Goal: Task Accomplishment & Management: Use online tool/utility

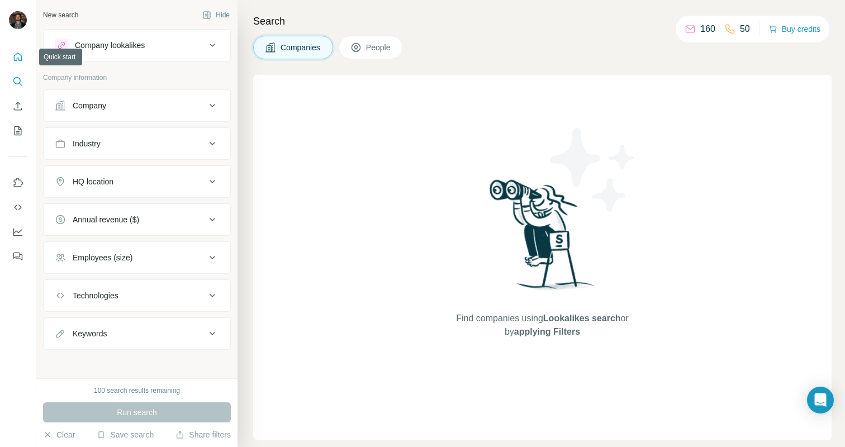
click at [21, 62] on icon "Quick start" at bounding box center [17, 56] width 11 height 11
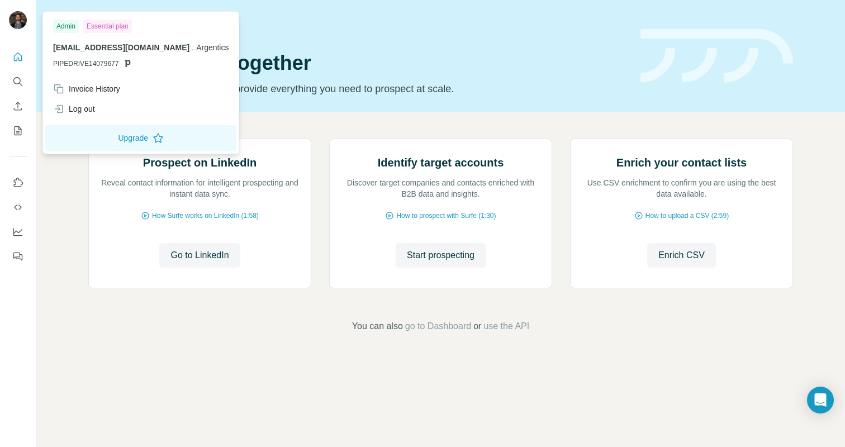
click at [20, 25] on img at bounding box center [18, 20] width 18 height 18
click at [126, 63] on icon at bounding box center [127, 63] width 9 height 9
click at [105, 64] on span "PIPEDRIVE14079677" at bounding box center [85, 64] width 65 height 10
click at [90, 81] on div "Invoice History" at bounding box center [140, 89] width 189 height 20
click at [21, 181] on icon "Use Surfe on LinkedIn" at bounding box center [17, 182] width 11 height 11
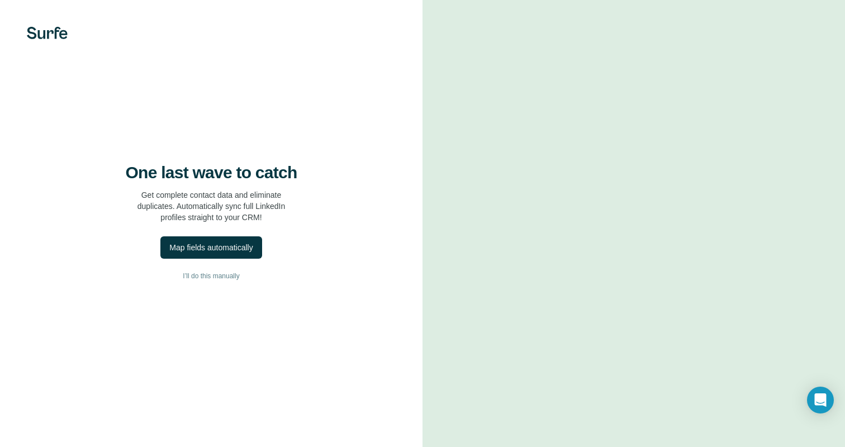
scroll to position [10, 0]
click at [233, 242] on div "Map fields automatically" at bounding box center [210, 247] width 83 height 11
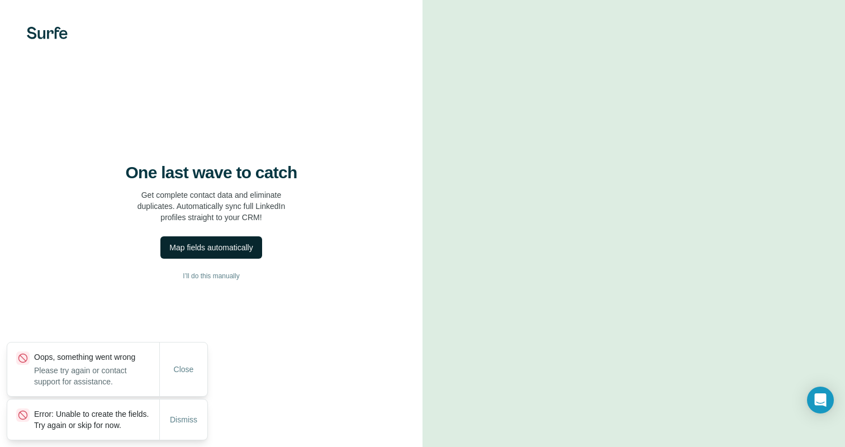
click at [233, 242] on div "Map fields automatically" at bounding box center [210, 247] width 83 height 11
click at [816, 398] on icon "Open Intercom Messenger" at bounding box center [820, 400] width 13 height 15
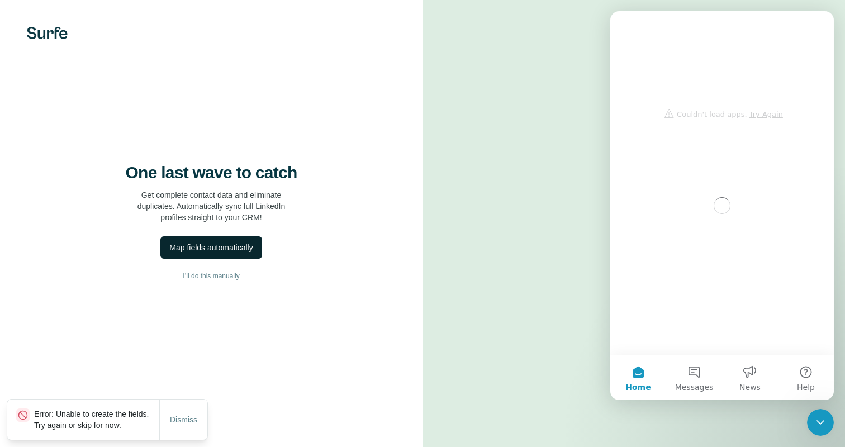
scroll to position [0, 0]
click at [689, 370] on button "Messages" at bounding box center [694, 378] width 56 height 45
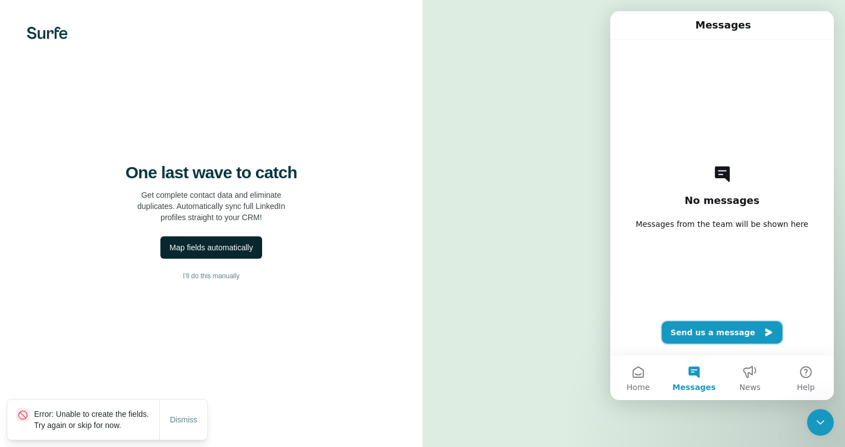
click at [721, 329] on button "Send us a message" at bounding box center [722, 333] width 121 height 22
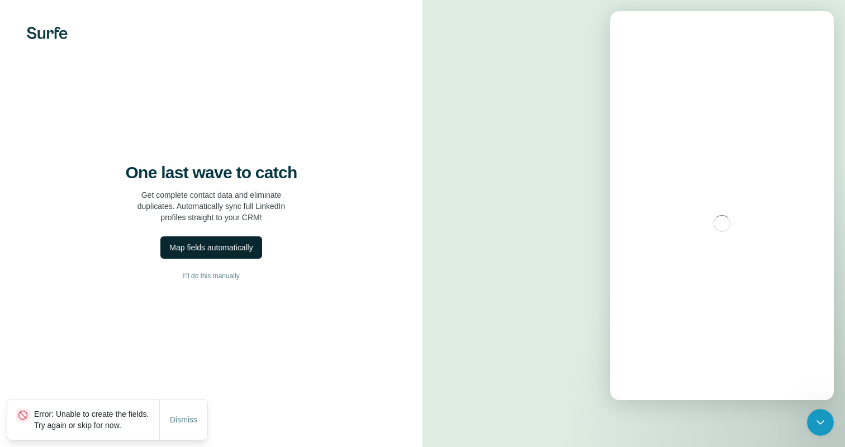
click at [817, 418] on icon "Close Intercom Messenger" at bounding box center [820, 422] width 13 height 13
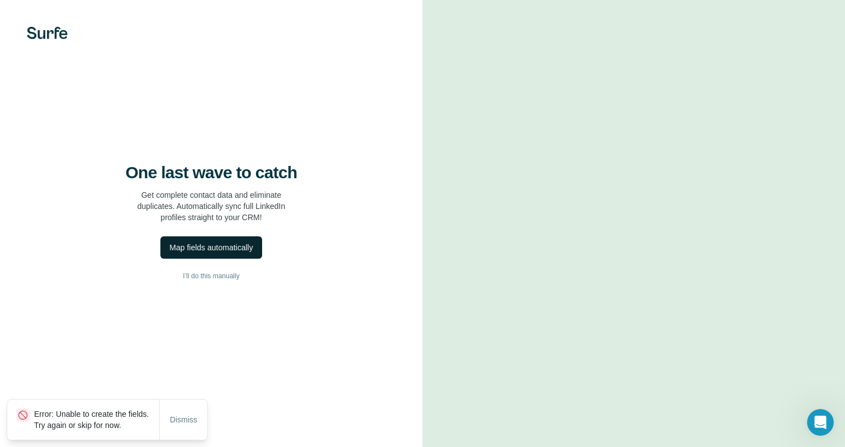
click at [817, 418] on icon "Open Intercom Messenger" at bounding box center [821, 423] width 18 height 18
